Goal: Task Accomplishment & Management: Manage account settings

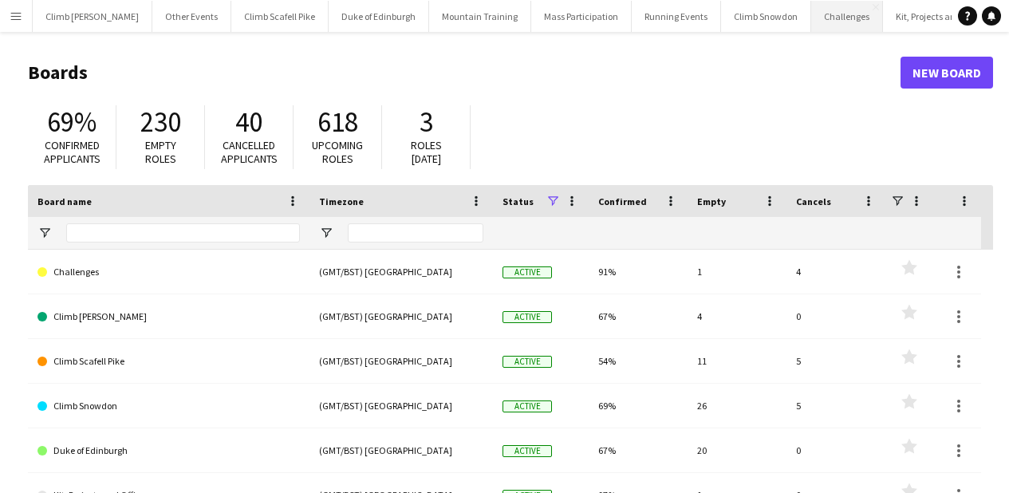
click at [811, 26] on button "Challenges Close" at bounding box center [847, 16] width 72 height 31
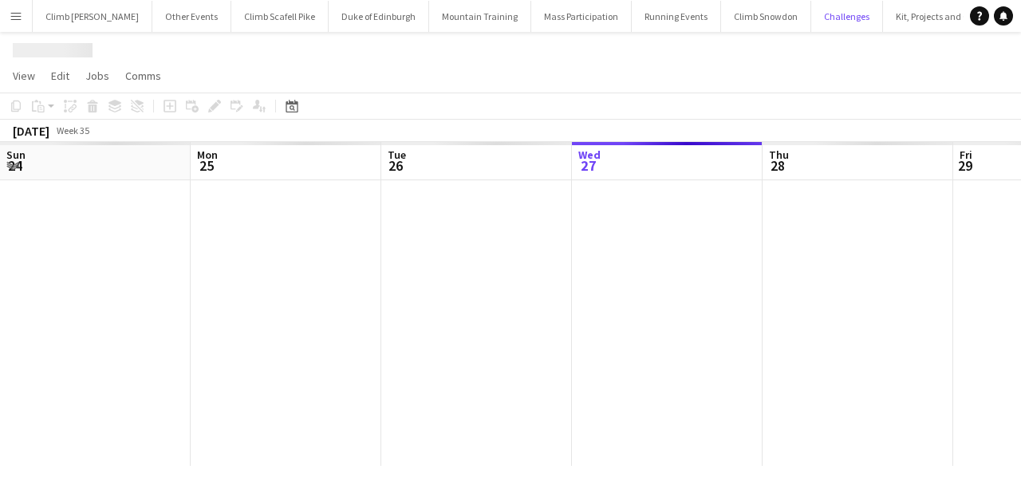
scroll to position [0, 381]
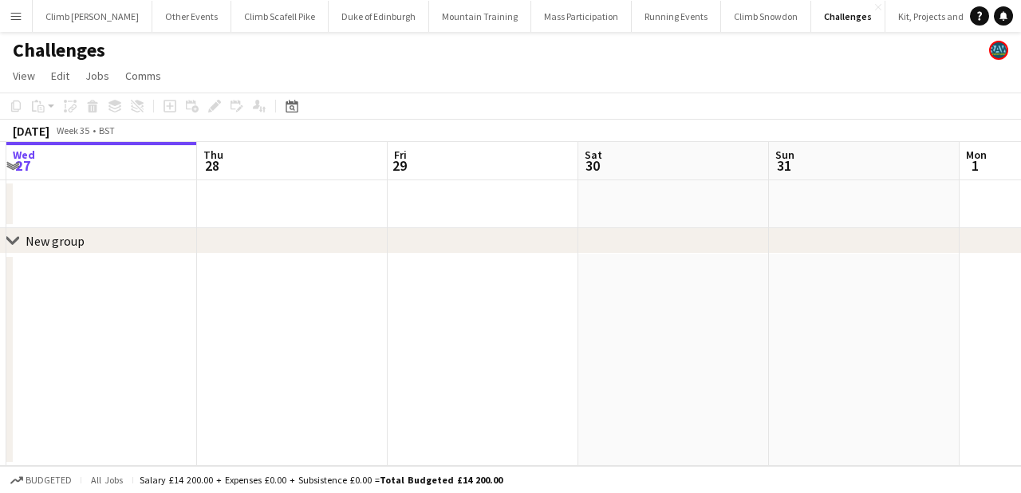
drag, startPoint x: 885, startPoint y: 215, endPoint x: 272, endPoint y: 203, distance: 612.7
click at [271, 203] on app-calendar-viewport "Sun 24 Mon 25 Tue 26 Wed 27 Thu 28 Fri 29 Sat 30 Sun 31 Mon 1 Tue 2 Wed 3" at bounding box center [510, 304] width 1021 height 324
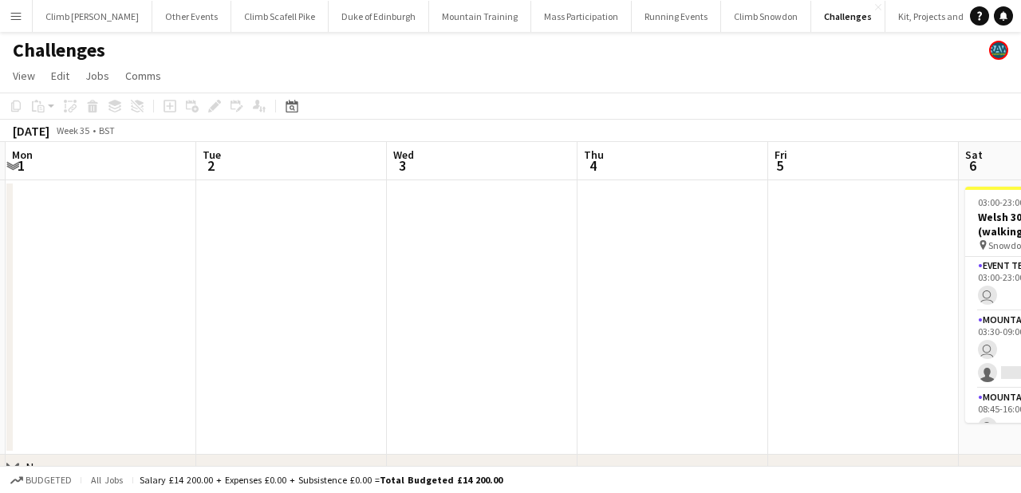
drag, startPoint x: 793, startPoint y: 211, endPoint x: 268, endPoint y: 188, distance: 525.3
click at [268, 188] on app-calendar-viewport "Thu 28 Fri 29 Sat 30 Sun 31 Mon 1 Tue 2 Wed 3 Thu 4 Fri 5 Sat 6 4/5 1 Job Sun 7…" at bounding box center [510, 335] width 1021 height 386
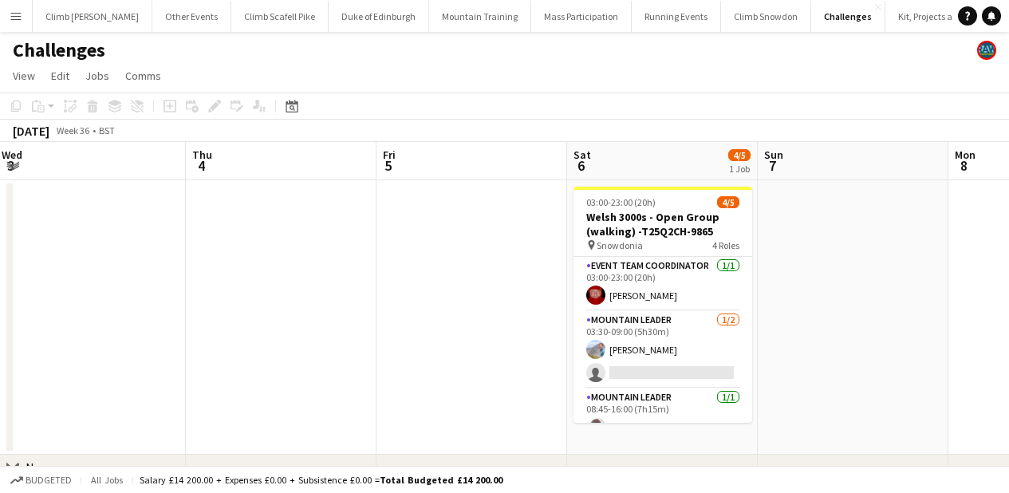
scroll to position [0, 519]
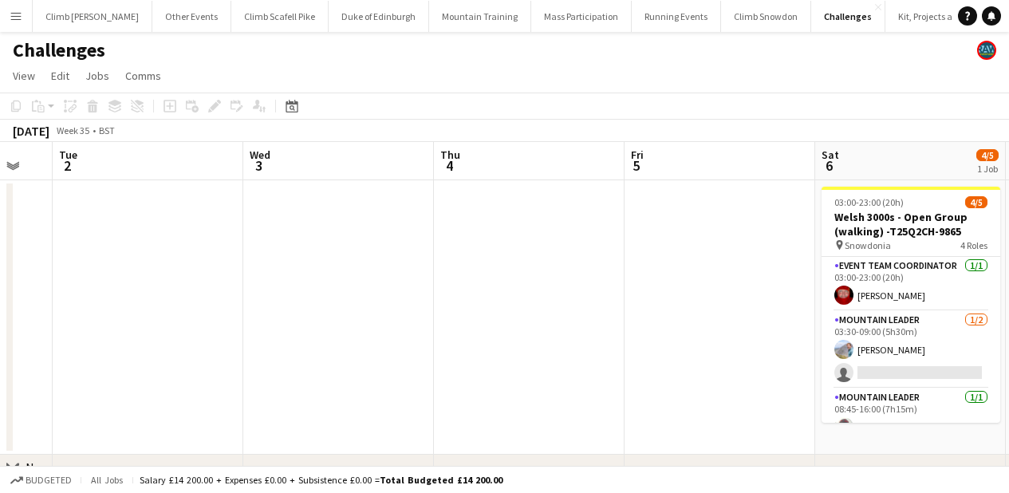
drag, startPoint x: 814, startPoint y: 297, endPoint x: 289, endPoint y: 288, distance: 524.9
click at [289, 288] on app-calendar-viewport "Sat 30 Sun 31 Mon 1 Tue 2 Wed 3 Thu 4 Fri 5 Sat 6 4/5 1 Job Sun 7 Mon 8 Tue 9 0…" at bounding box center [504, 335] width 1009 height 386
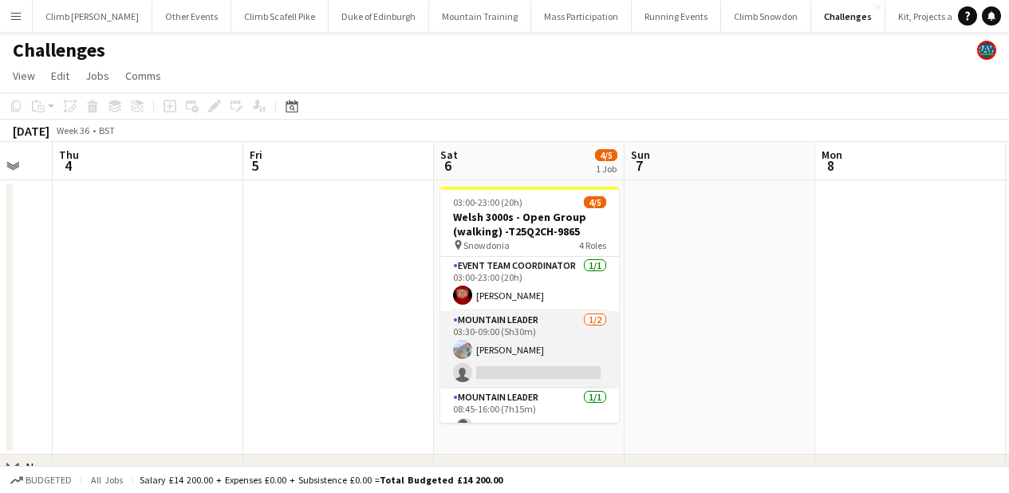
click at [522, 364] on app-card-role "Mountain Leader [DATE] 03:30-09:00 (5h30m) [PERSON_NAME] single-neutral-actions" at bounding box center [529, 349] width 179 height 77
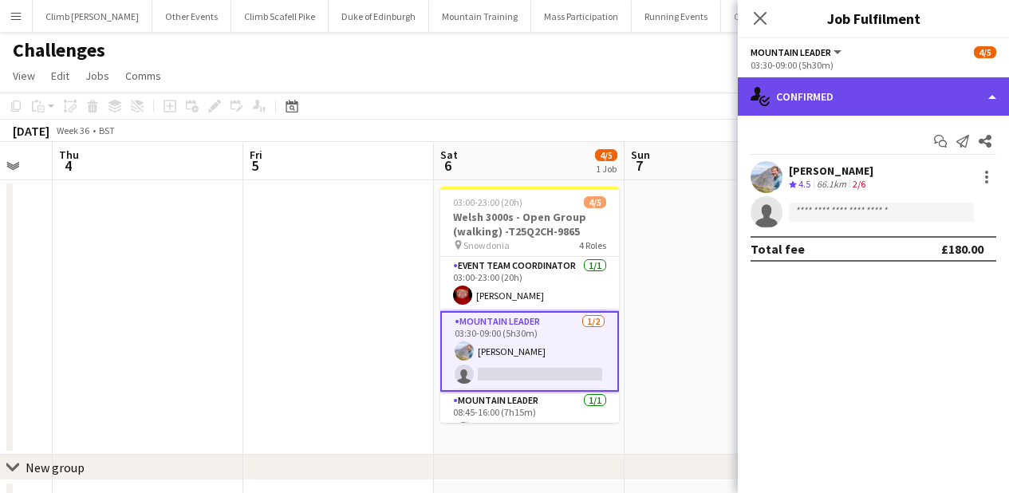
click at [822, 110] on div "single-neutral-actions-check-2 Confirmed" at bounding box center [873, 96] width 271 height 38
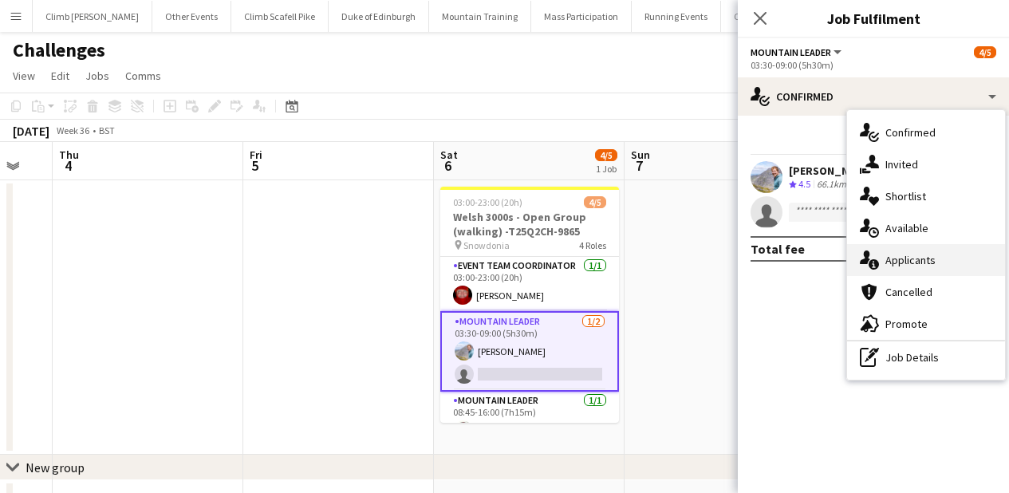
click at [876, 254] on icon "single-neutral-actions-information" at bounding box center [869, 259] width 19 height 19
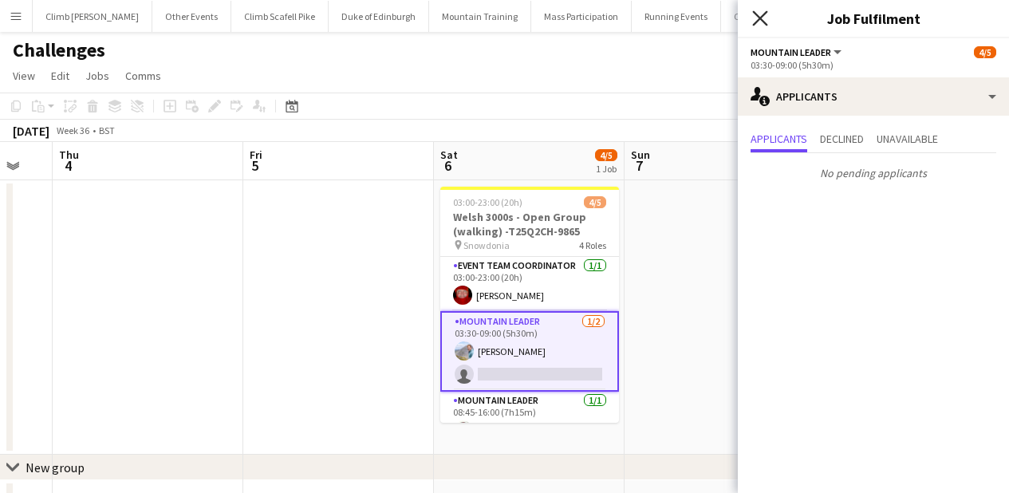
click at [762, 21] on icon at bounding box center [759, 17] width 15 height 15
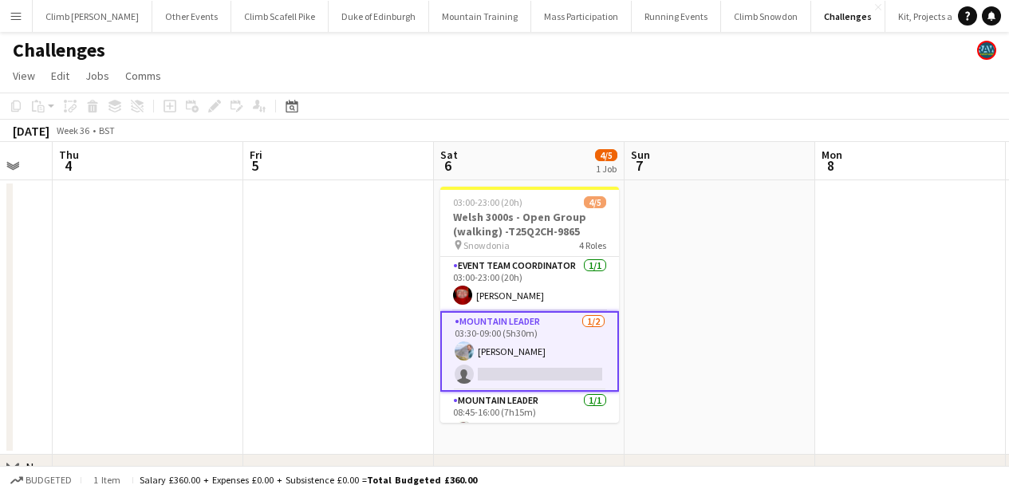
click at [535, 325] on app-card-role "Mountain Leader [DATE] 03:30-09:00 (5h30m) [PERSON_NAME] single-neutral-actions" at bounding box center [529, 351] width 179 height 81
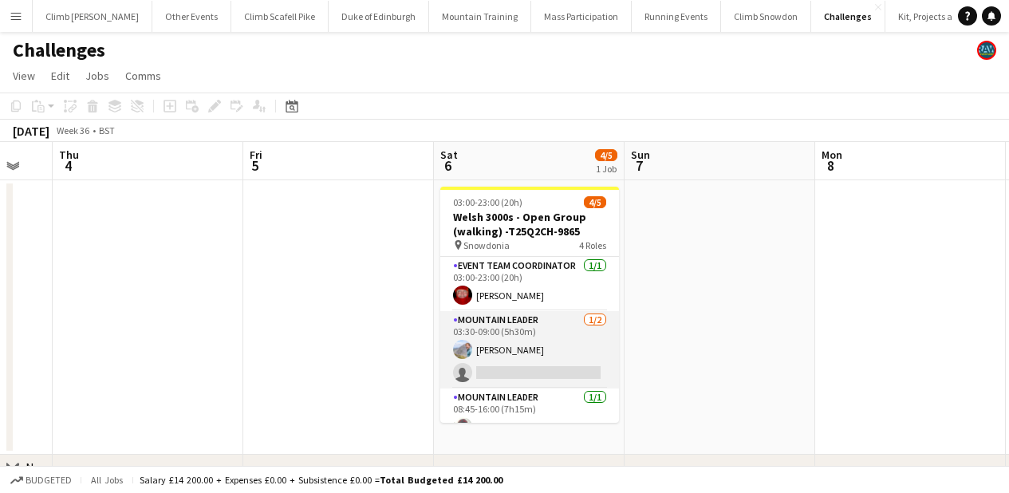
click at [535, 325] on app-card-role "Mountain Leader [DATE] 03:30-09:00 (5h30m) [PERSON_NAME] single-neutral-actions" at bounding box center [529, 349] width 179 height 77
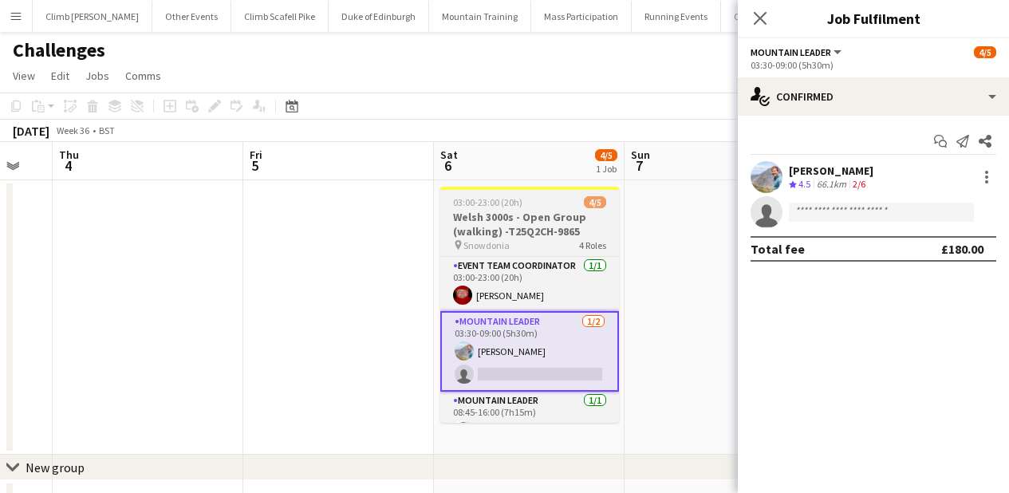
click at [552, 203] on div "03:00-23:00 (20h) 4/5" at bounding box center [529, 202] width 179 height 12
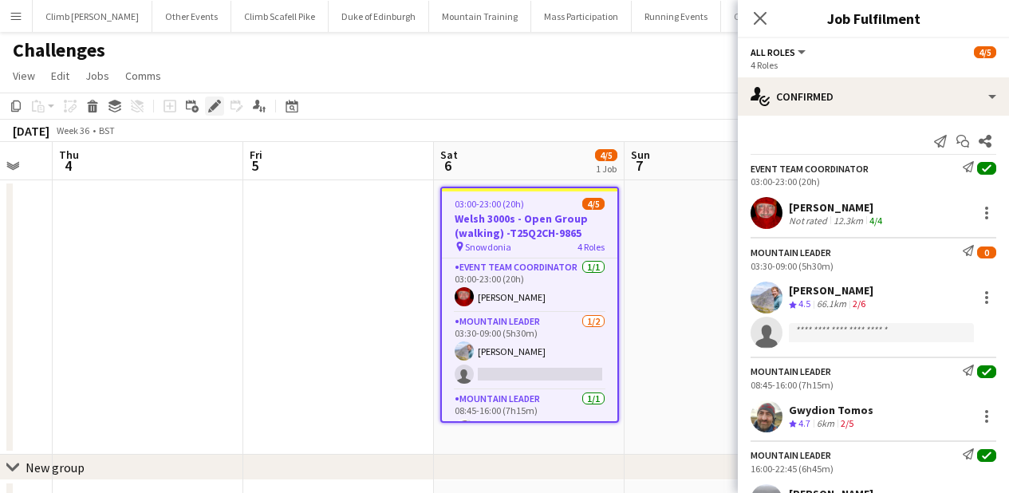
click at [210, 104] on icon "Edit" at bounding box center [214, 106] width 13 height 13
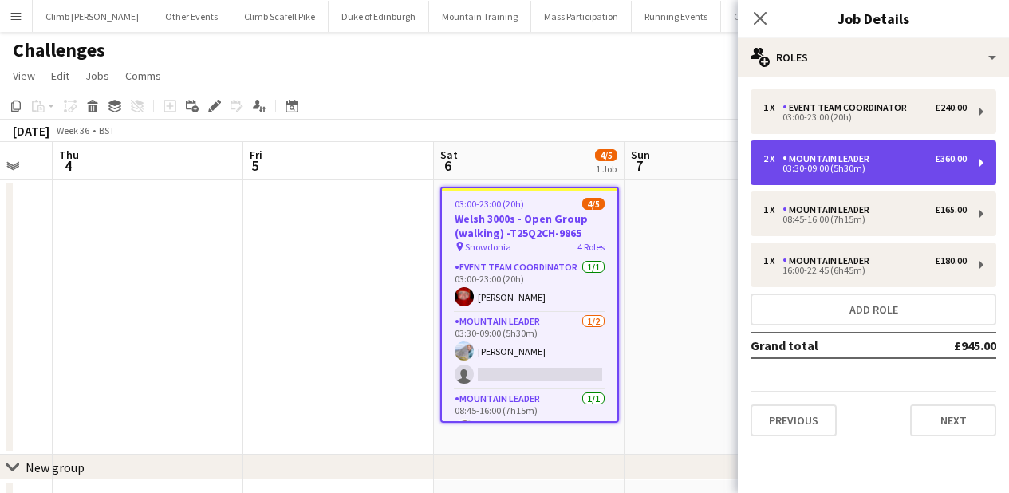
click at [865, 160] on div "Mountain Leader" at bounding box center [828, 158] width 93 height 11
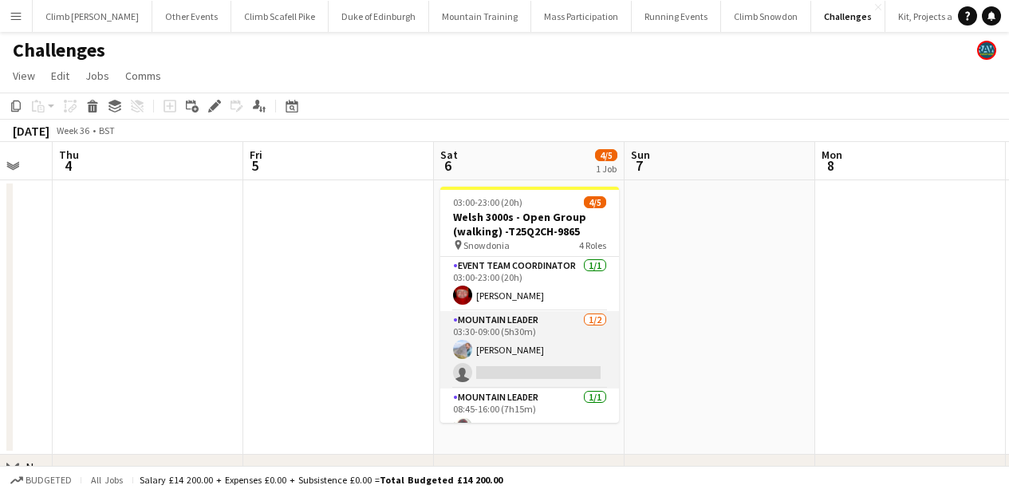
click at [514, 357] on app-card-role "Mountain Leader [DATE] 03:30-09:00 (5h30m) [PERSON_NAME] single-neutral-actions" at bounding box center [529, 349] width 179 height 77
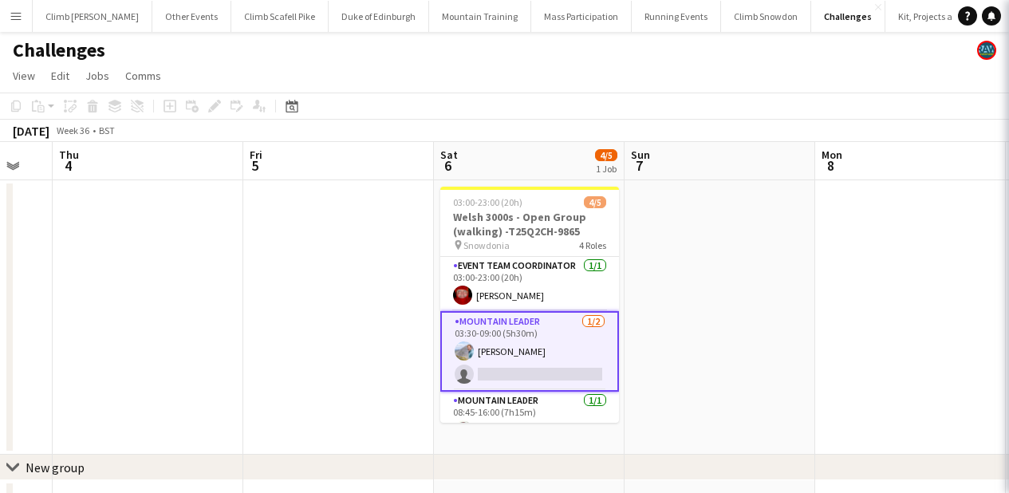
scroll to position [0, 518]
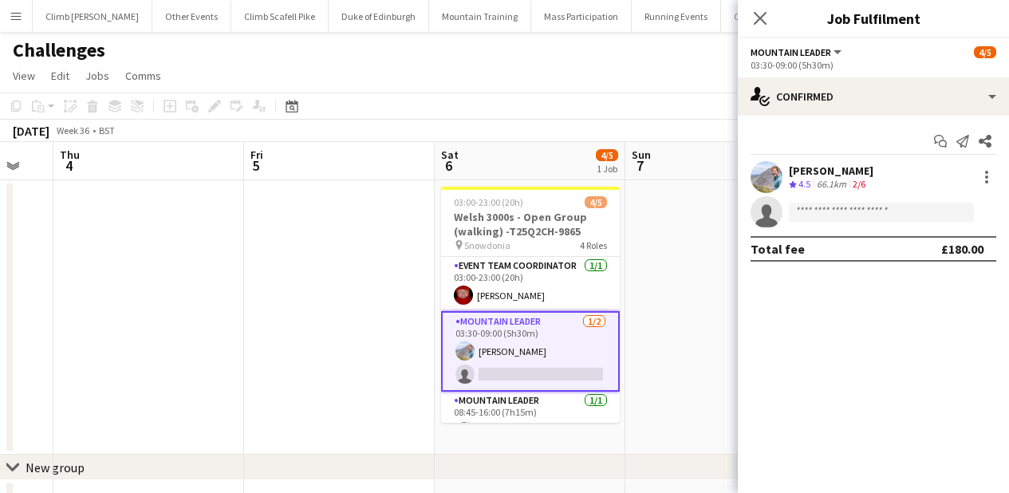
click at [768, 215] on icon at bounding box center [766, 216] width 22 height 22
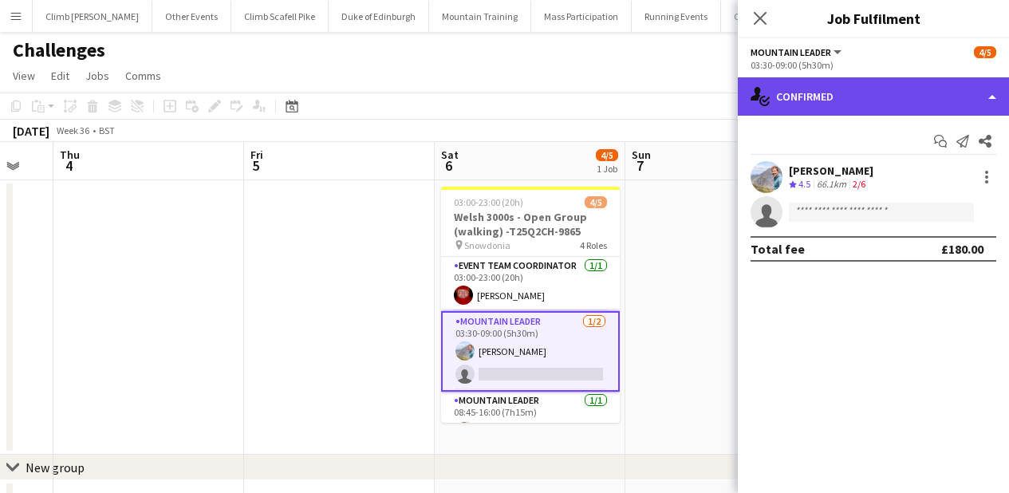
click at [836, 107] on div "single-neutral-actions-check-2 Confirmed" at bounding box center [873, 96] width 271 height 38
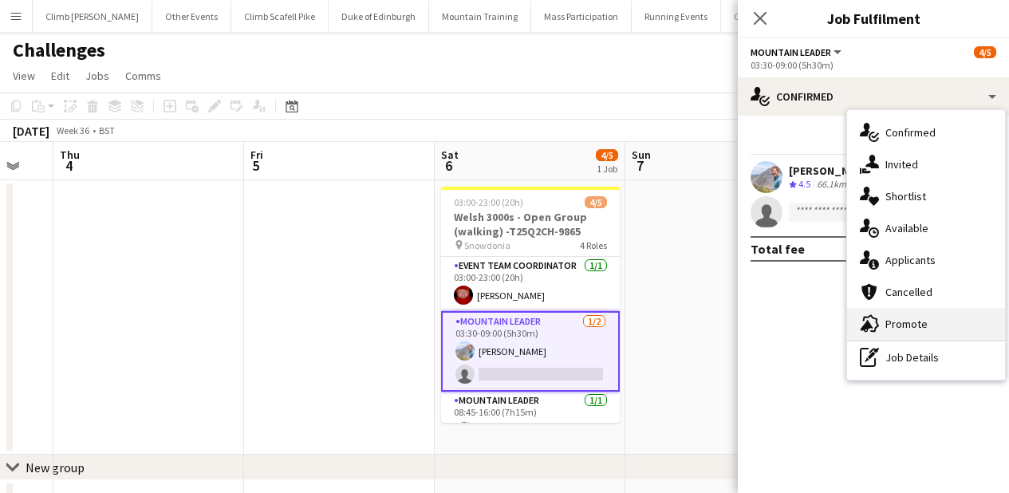
click at [906, 324] on div "advertising-megaphone Promote" at bounding box center [926, 324] width 158 height 32
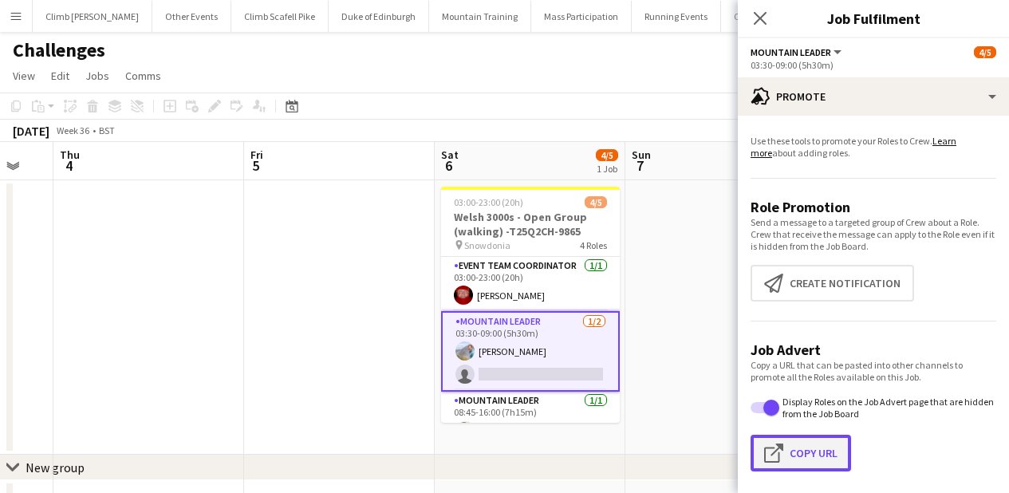
click at [838, 458] on button "Click to copy URL Copy Url" at bounding box center [801, 453] width 100 height 37
click at [759, 17] on icon at bounding box center [759, 17] width 15 height 15
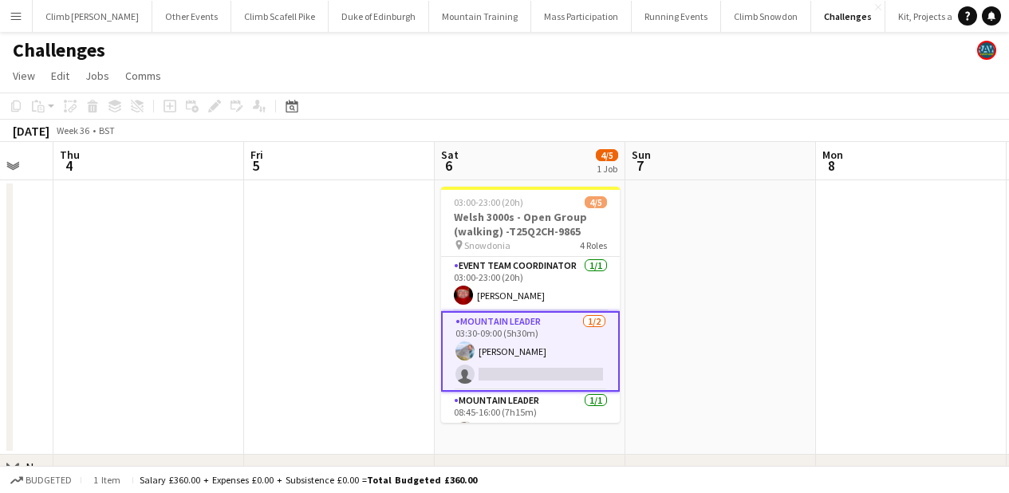
click at [490, 77] on app-page-menu "View Day view expanded Day view collapsed Month view Date picker Jump to [DATE]…" at bounding box center [504, 77] width 1009 height 30
